Goal: Task Accomplishment & Management: Use online tool/utility

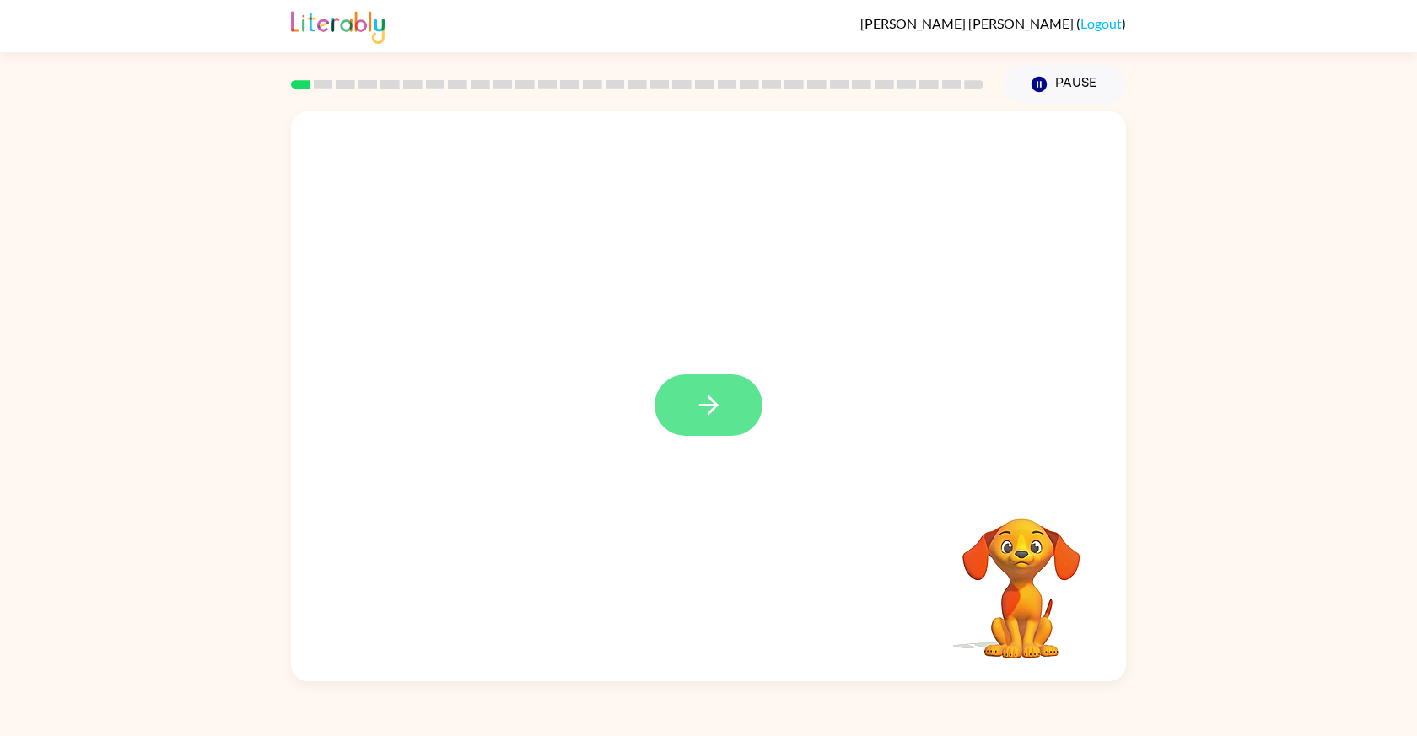
click at [704, 403] on icon "button" at bounding box center [709, 405] width 30 height 30
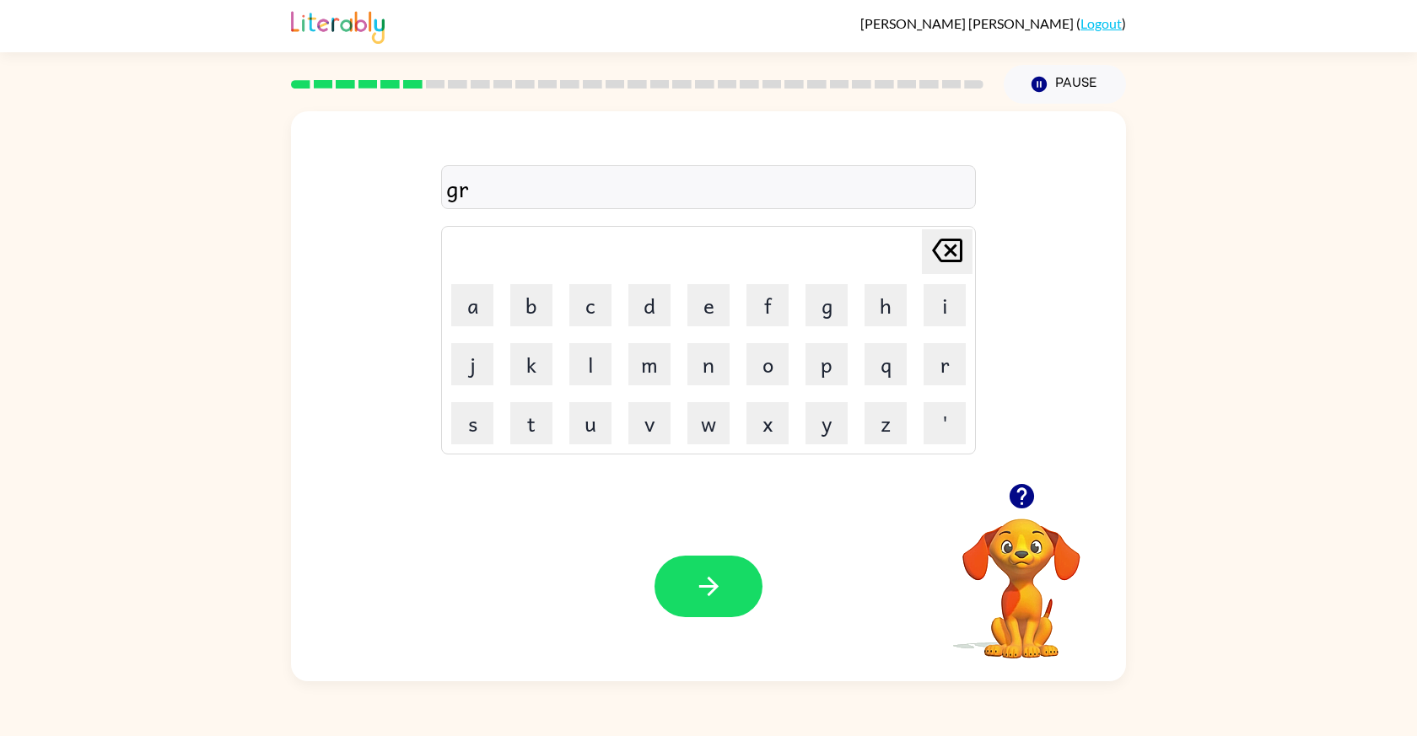
click at [557, 177] on div "gr" at bounding box center [708, 187] width 525 height 35
click at [1009, 502] on icon "button" at bounding box center [1022, 497] width 30 height 30
click at [1216, 605] on div "marble Delete Delete last character input a b c d e f g h i j k l m n o p q r s…" at bounding box center [708, 393] width 1417 height 578
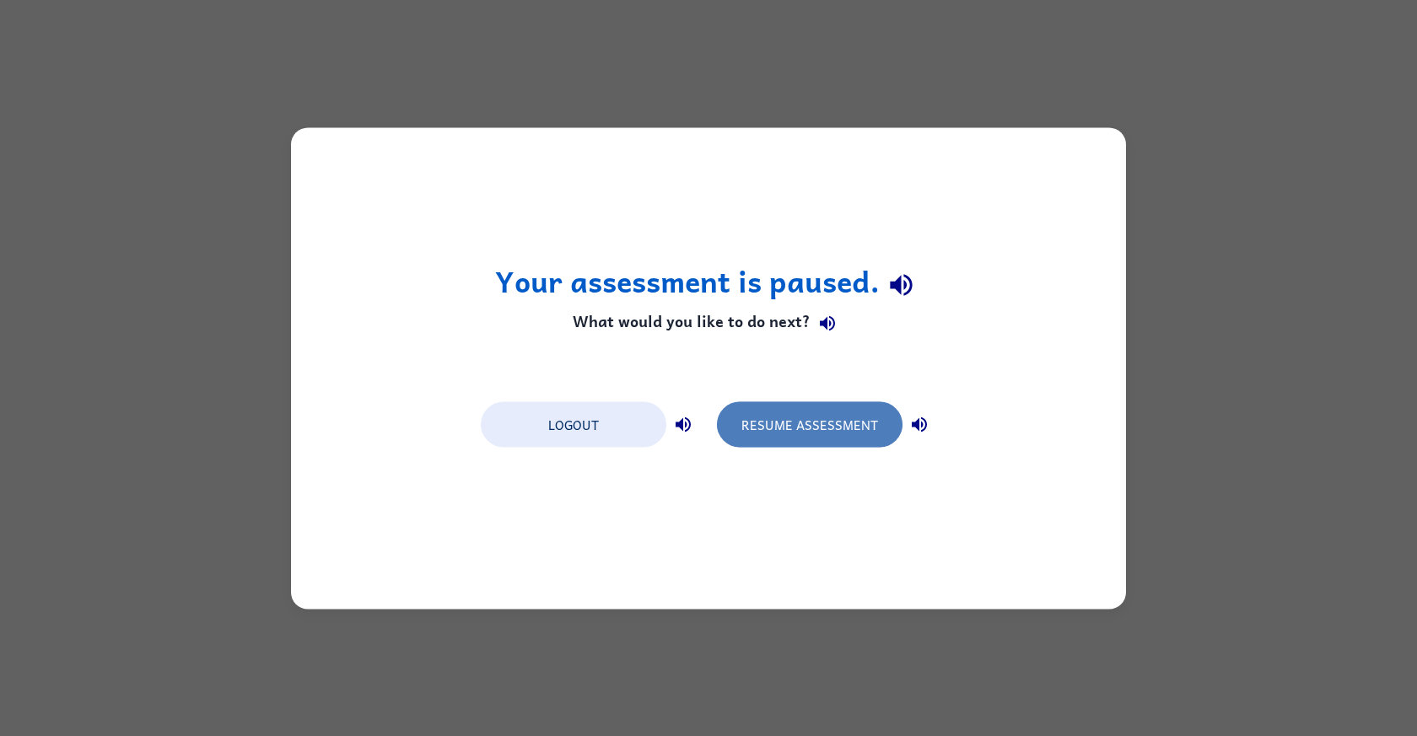
click at [810, 428] on button "Resume Assessment" at bounding box center [810, 424] width 186 height 46
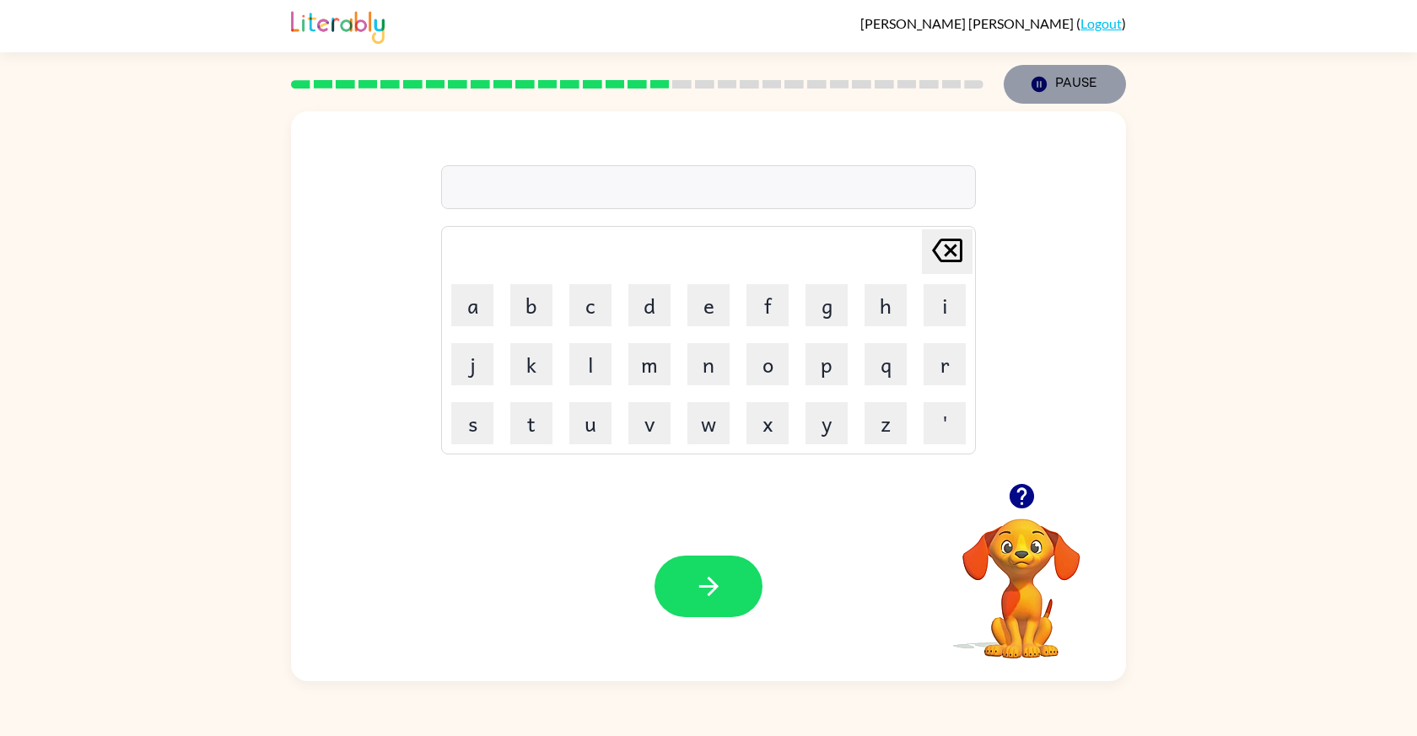
click at [1027, 82] on button "Pause Pause" at bounding box center [1064, 84] width 122 height 39
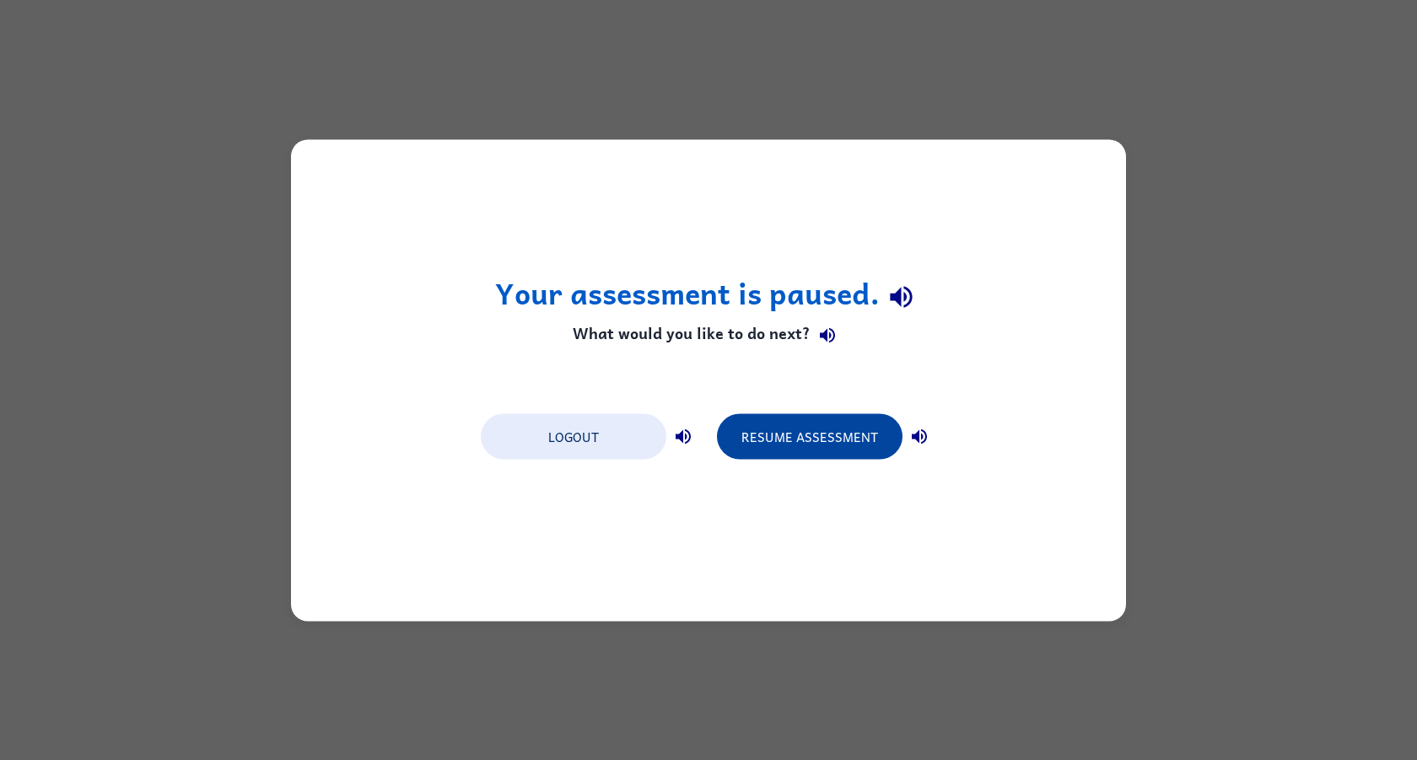
click at [769, 426] on button "Resume Assessment" at bounding box center [810, 436] width 186 height 46
click at [813, 436] on button "Resume Assessment" at bounding box center [810, 436] width 186 height 46
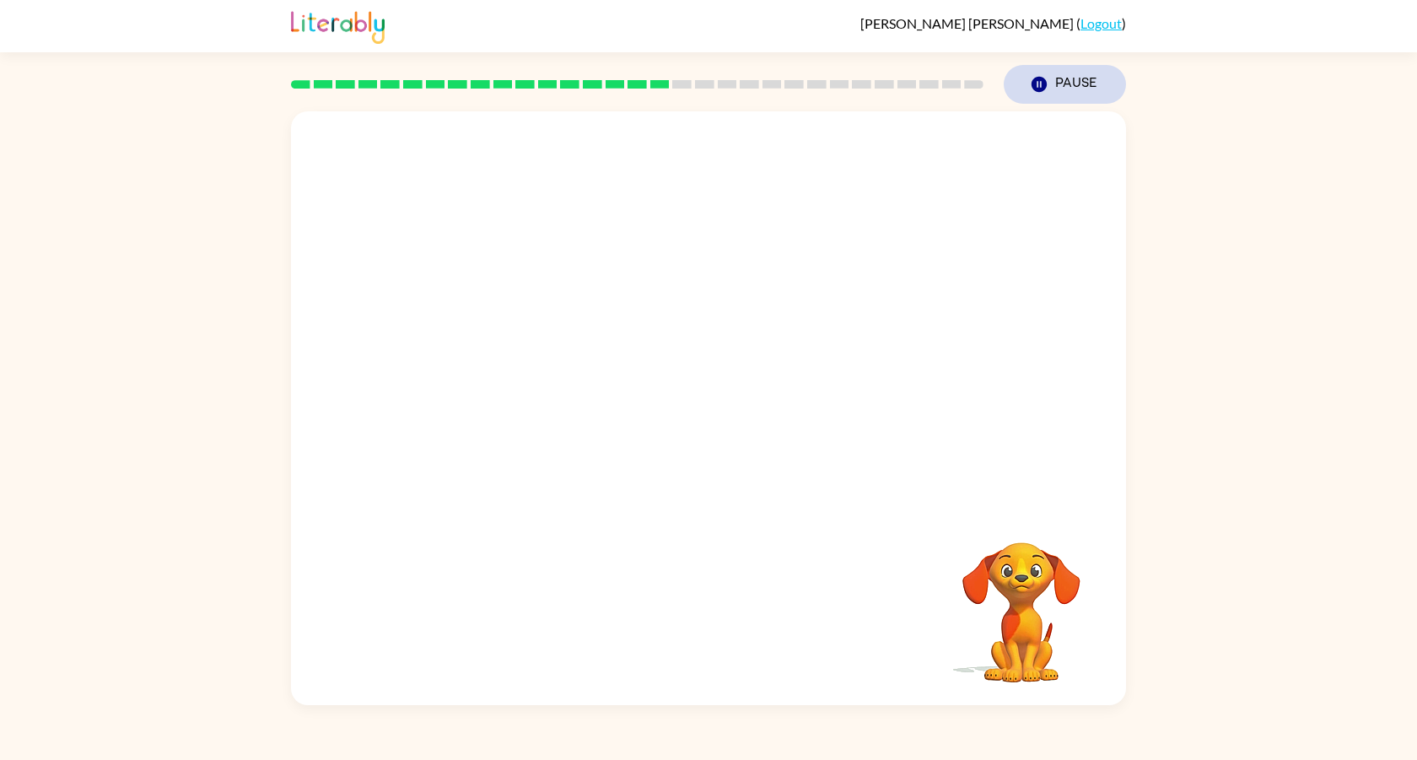
click at [1041, 75] on icon "Pause" at bounding box center [1039, 84] width 19 height 19
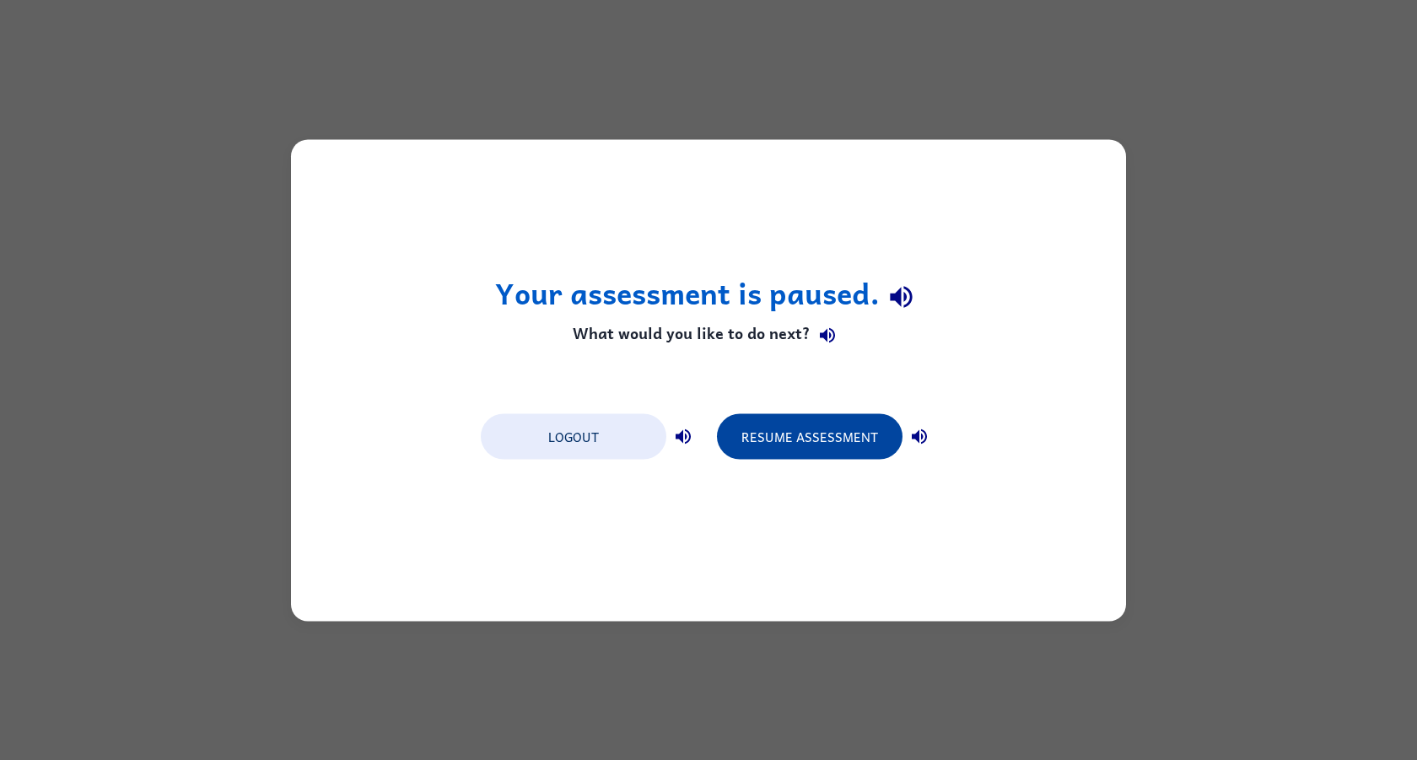
click at [785, 449] on button "Resume Assessment" at bounding box center [810, 436] width 186 height 46
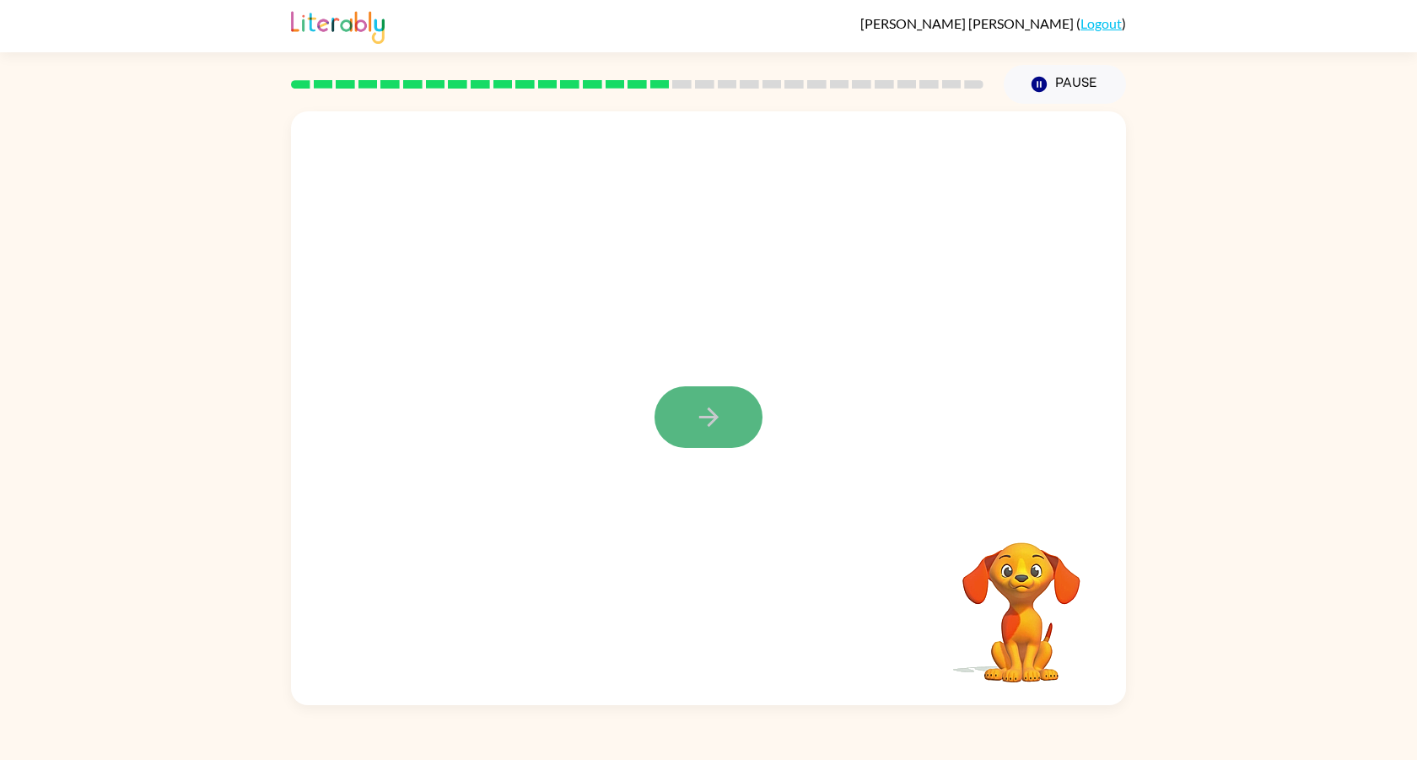
click at [706, 424] on icon "button" at bounding box center [709, 417] width 30 height 30
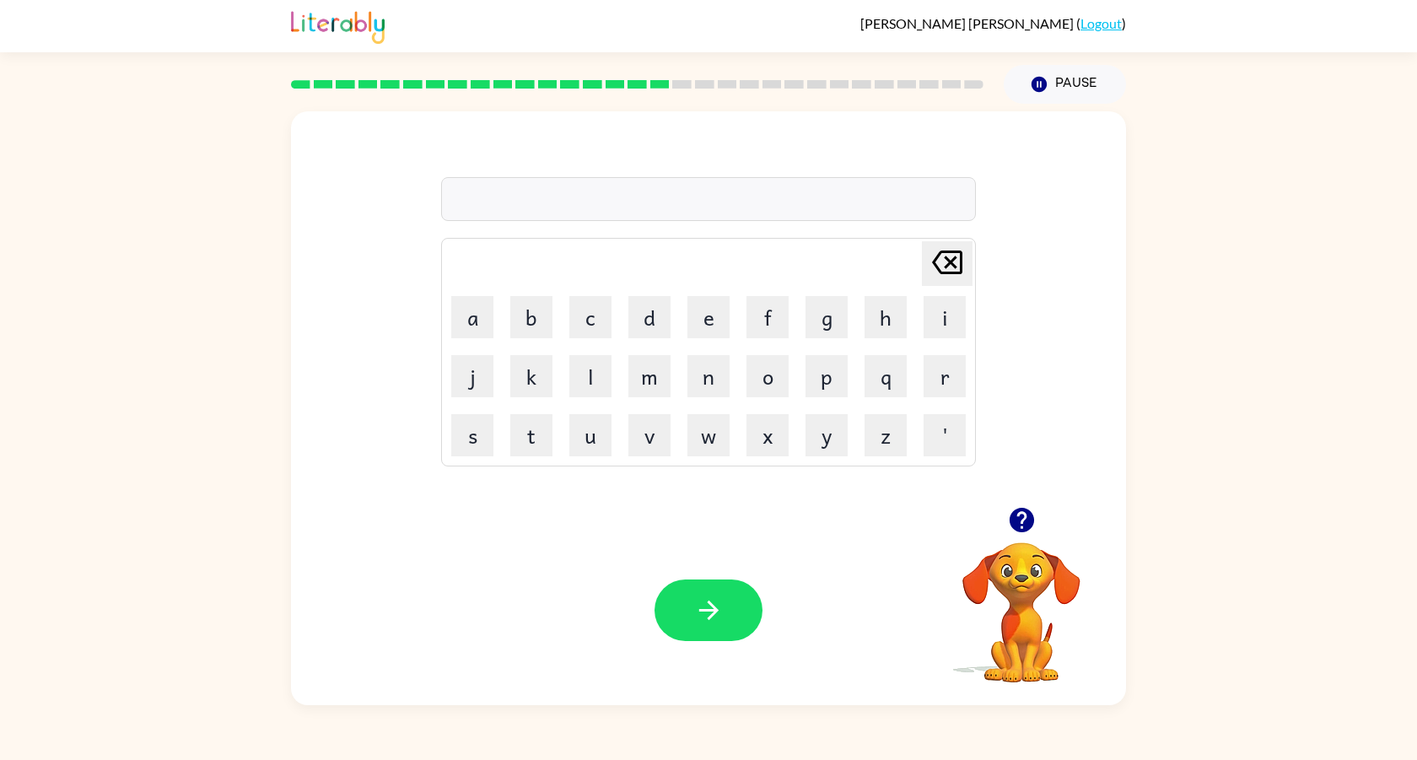
click at [525, 78] on div at bounding box center [637, 84] width 713 height 59
